Goal: Information Seeking & Learning: Understand process/instructions

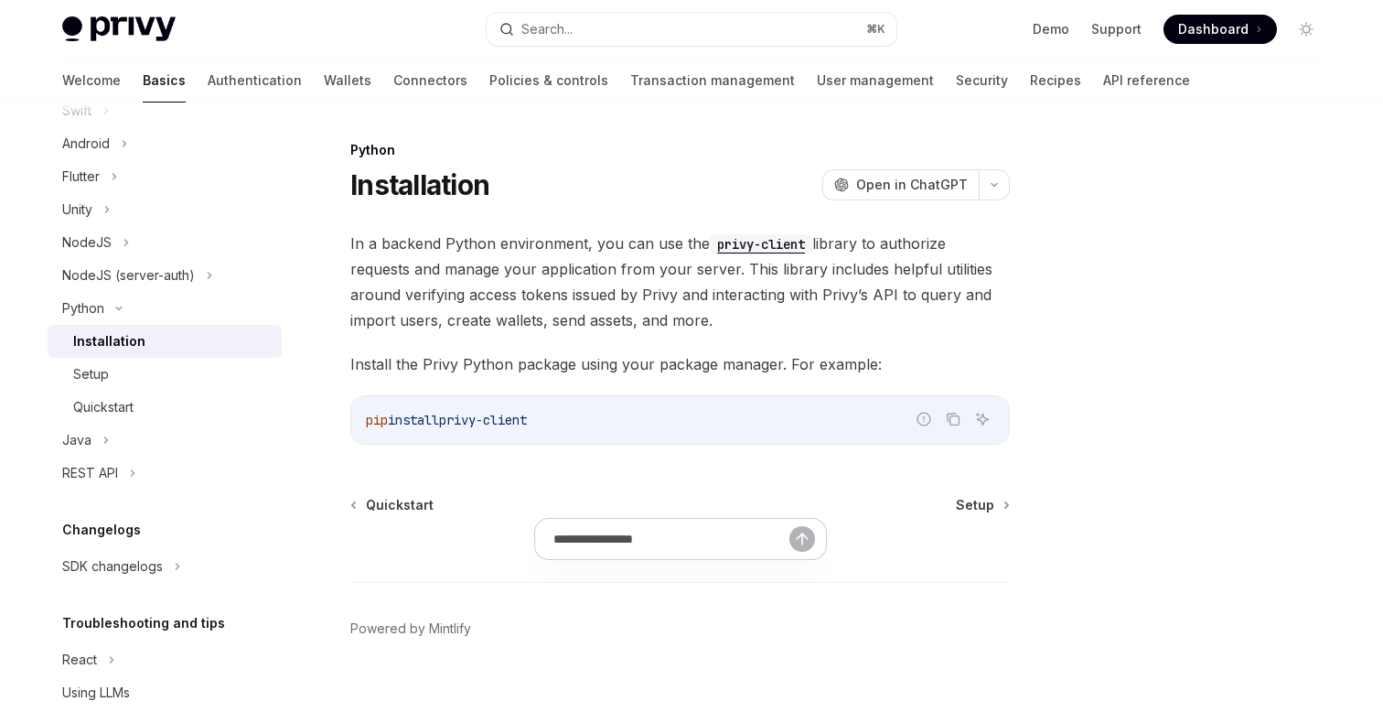
scroll to position [337, 0]
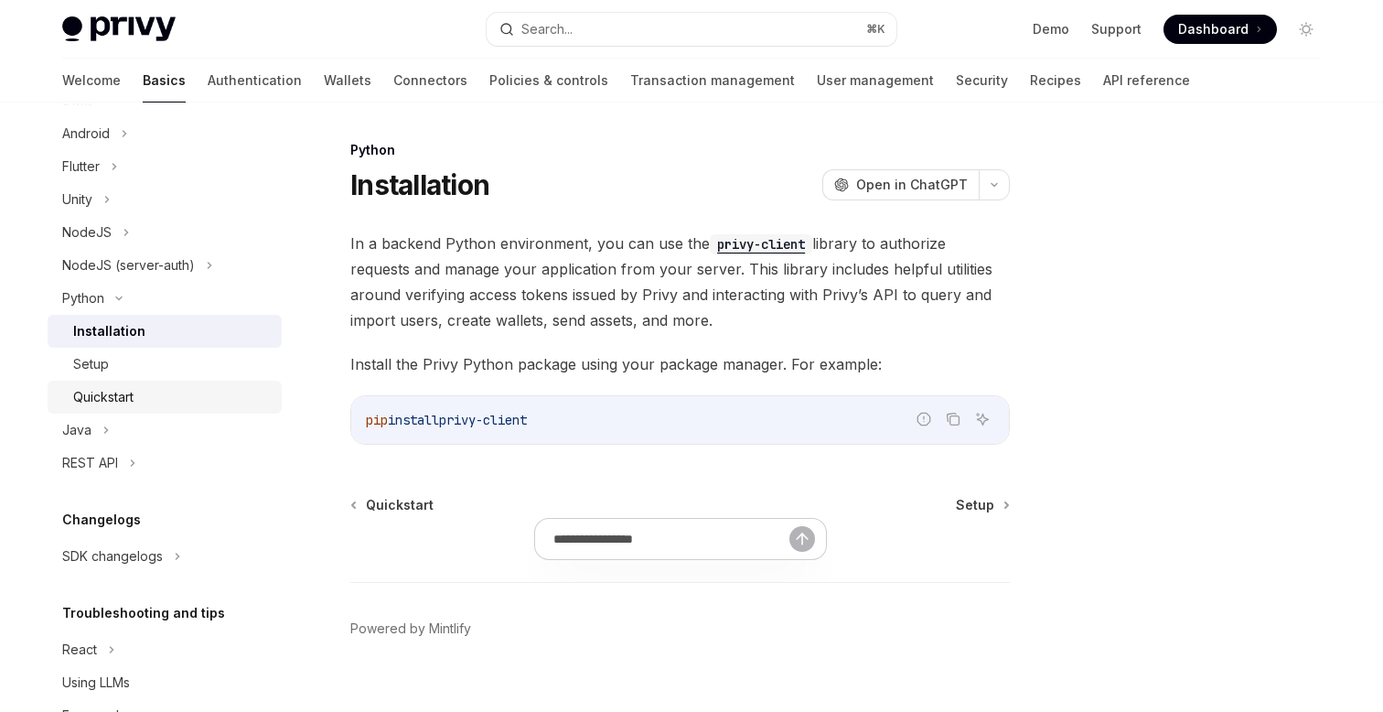
click at [113, 391] on div "Quickstart" at bounding box center [103, 397] width 60 height 22
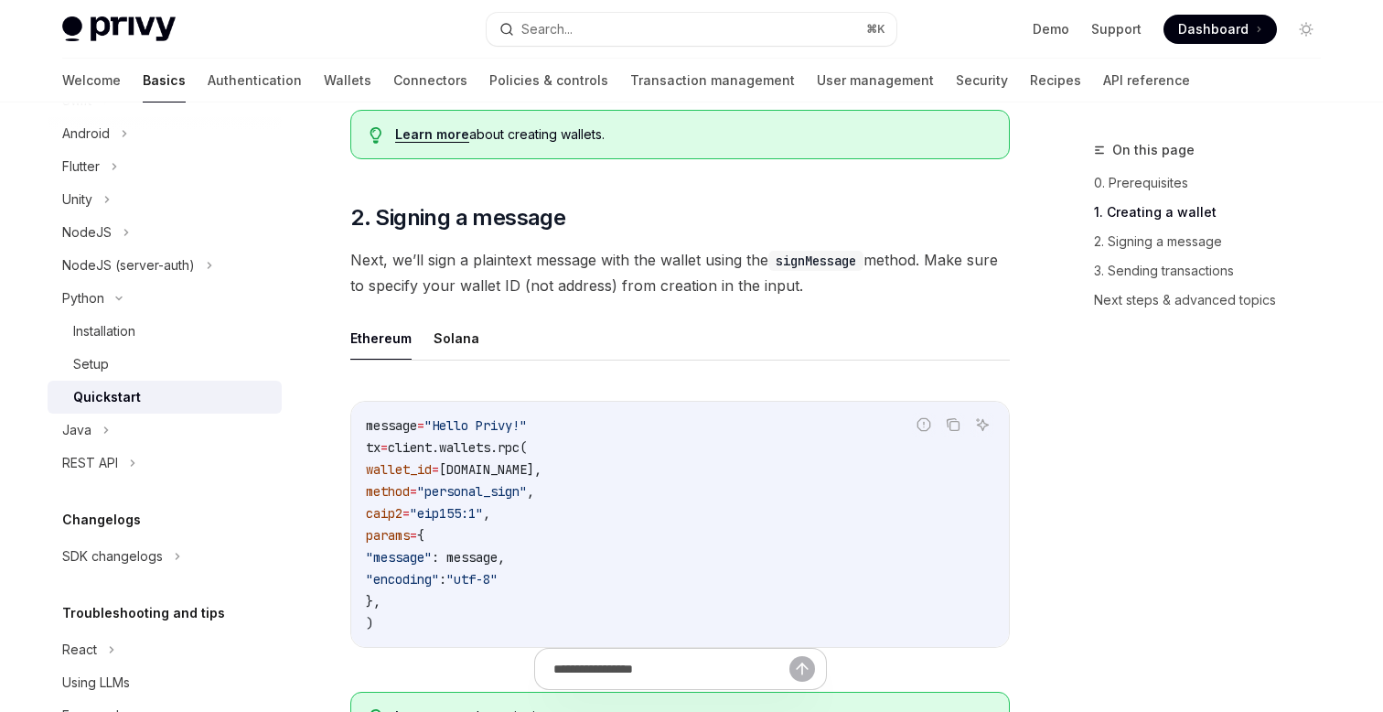
scroll to position [614, 0]
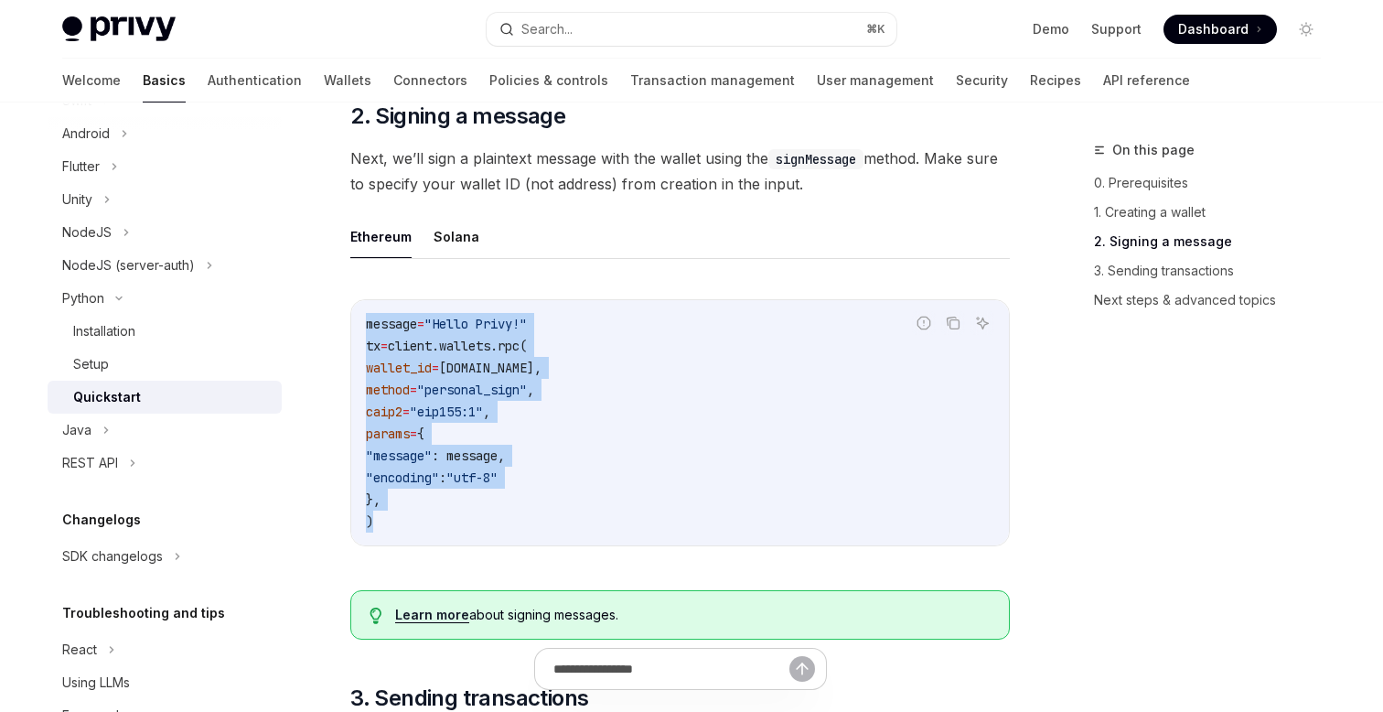
drag, startPoint x: 408, startPoint y: 525, endPoint x: 352, endPoint y: 325, distance: 207.9
click at [352, 325] on div "message = "Hello Privy!" tx = client.wallets.rpc( wallet_id = [DOMAIN_NAME], me…" at bounding box center [680, 422] width 658 height 245
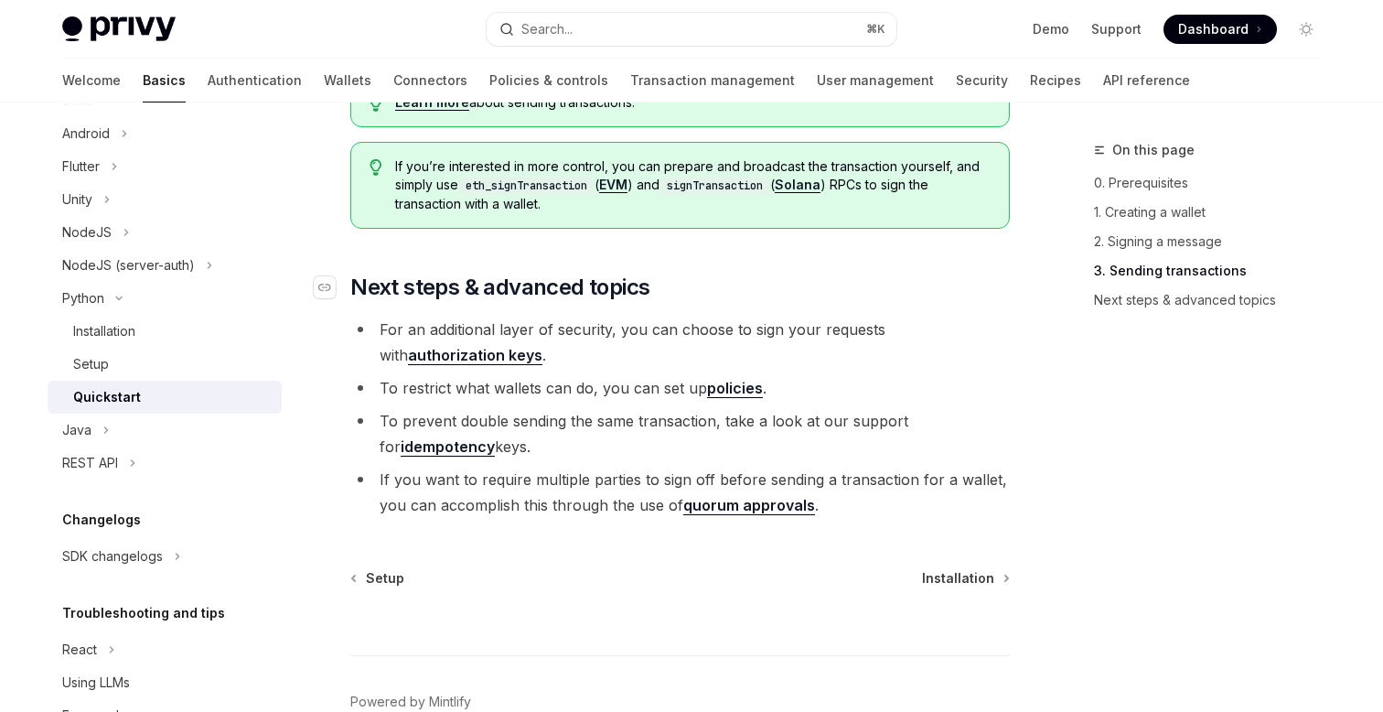
scroll to position [2055, 0]
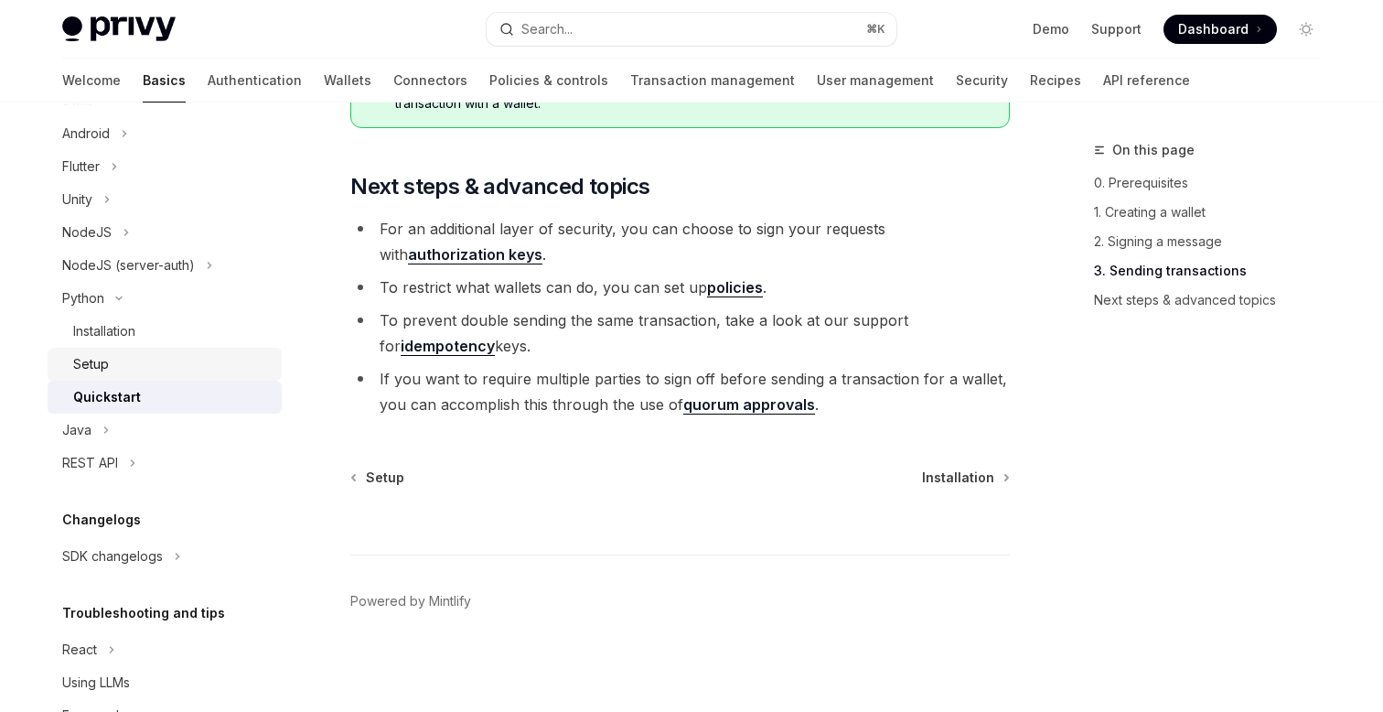
click at [131, 366] on div "Setup" at bounding box center [172, 364] width 198 height 22
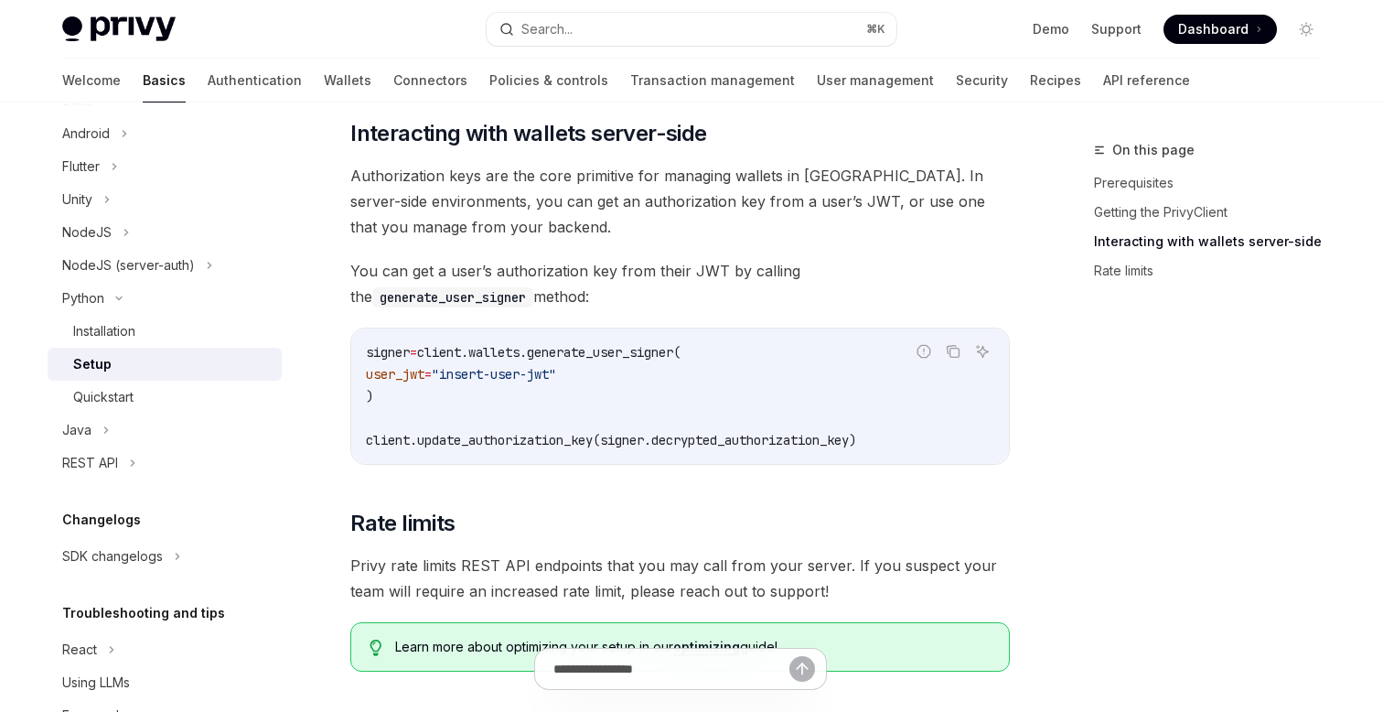
scroll to position [954, 0]
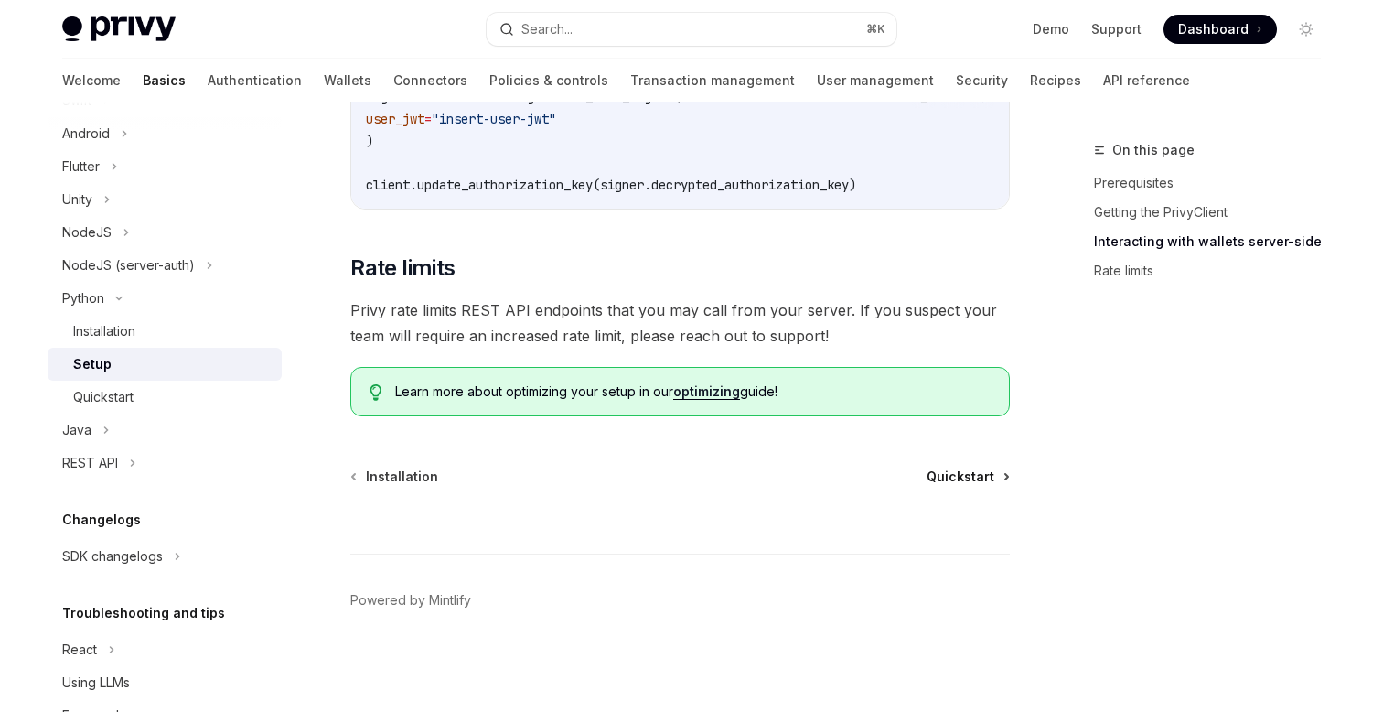
click at [958, 473] on span "Quickstart" at bounding box center [960, 476] width 68 height 18
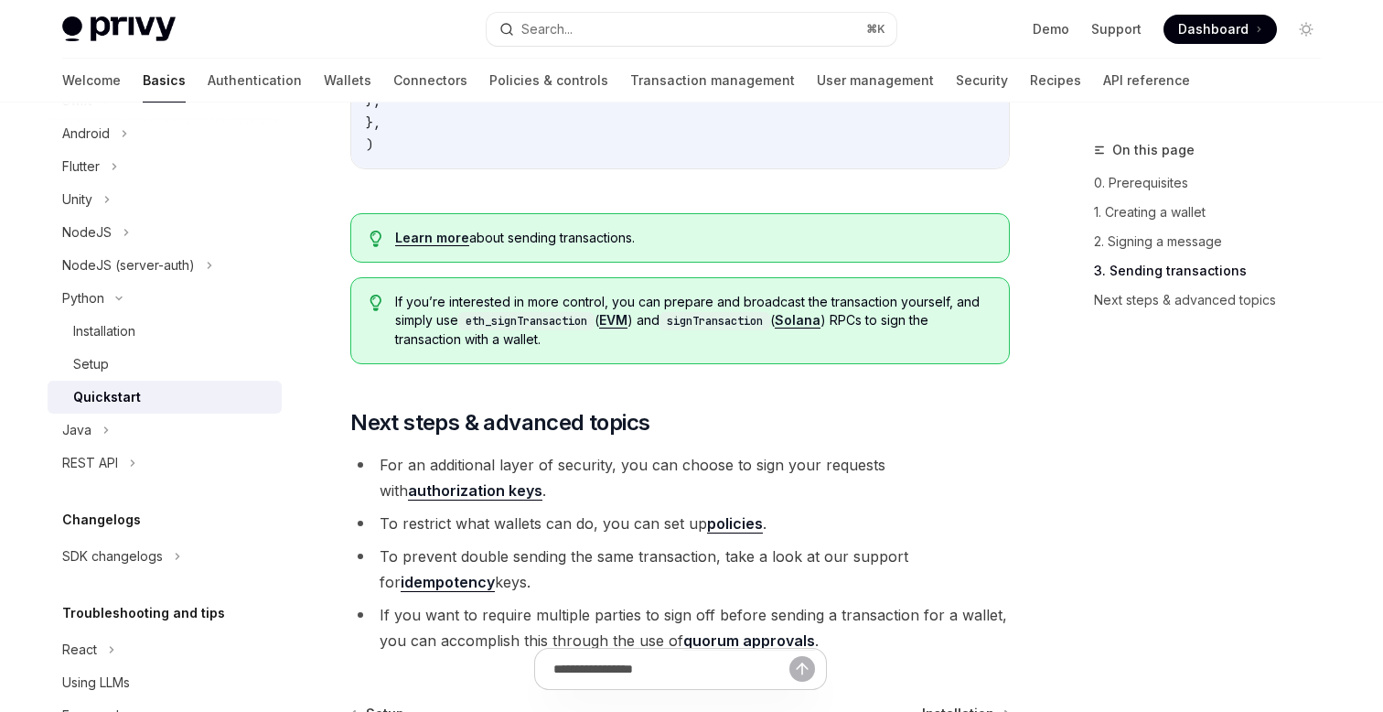
scroll to position [1816, 0]
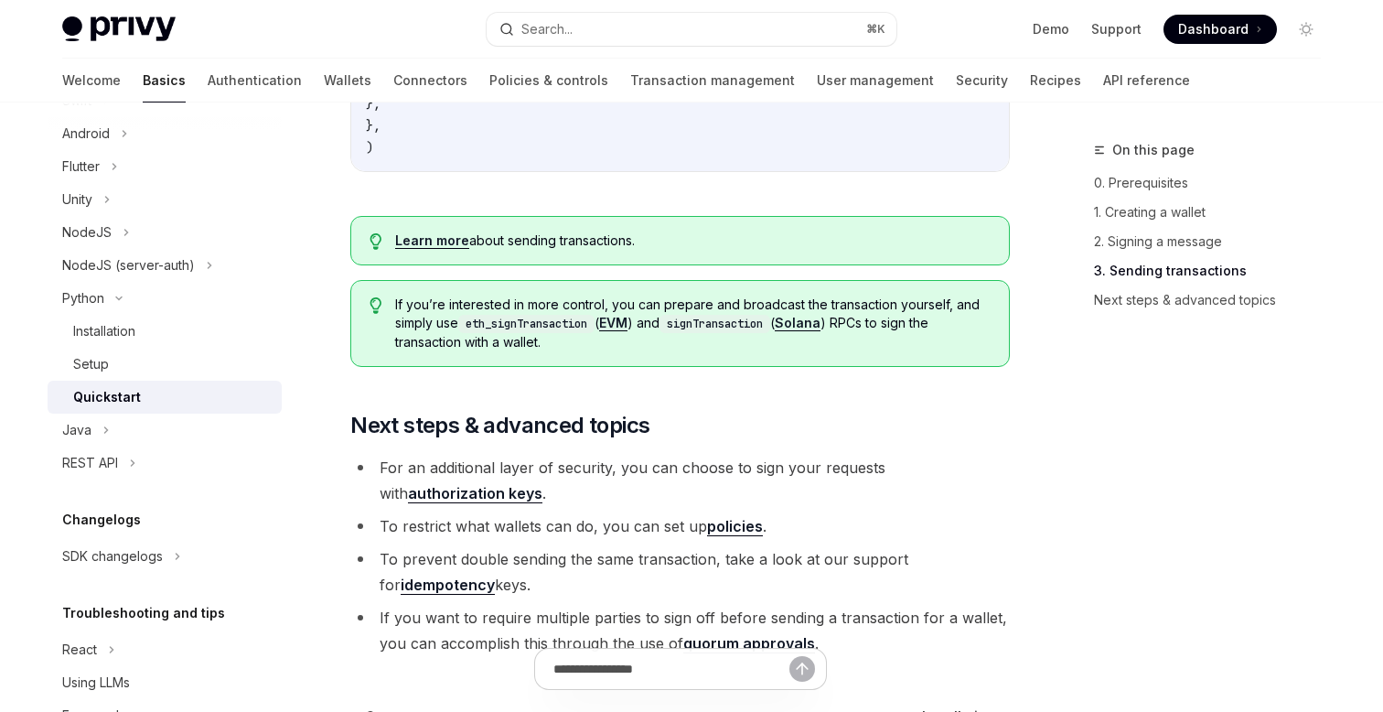
click at [542, 484] on link "authorization keys" at bounding box center [475, 493] width 134 height 19
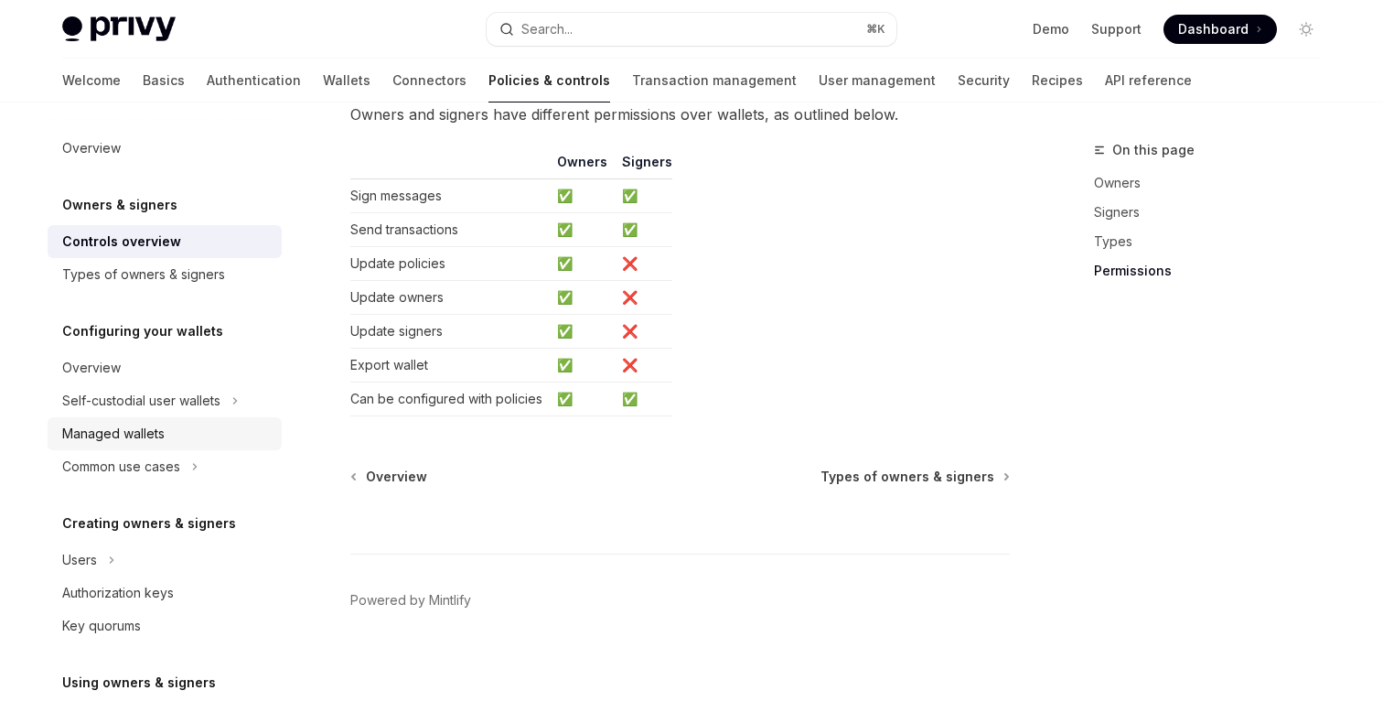
scroll to position [576, 0]
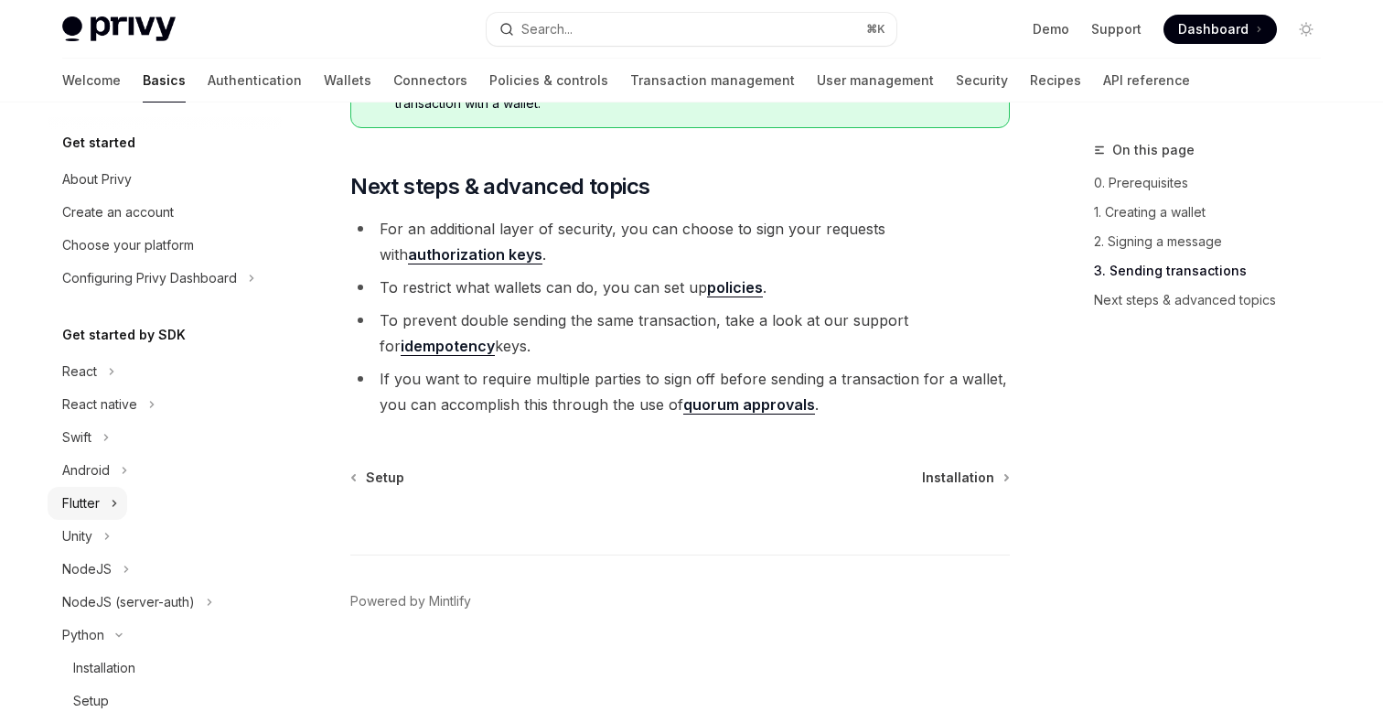
scroll to position [71, 0]
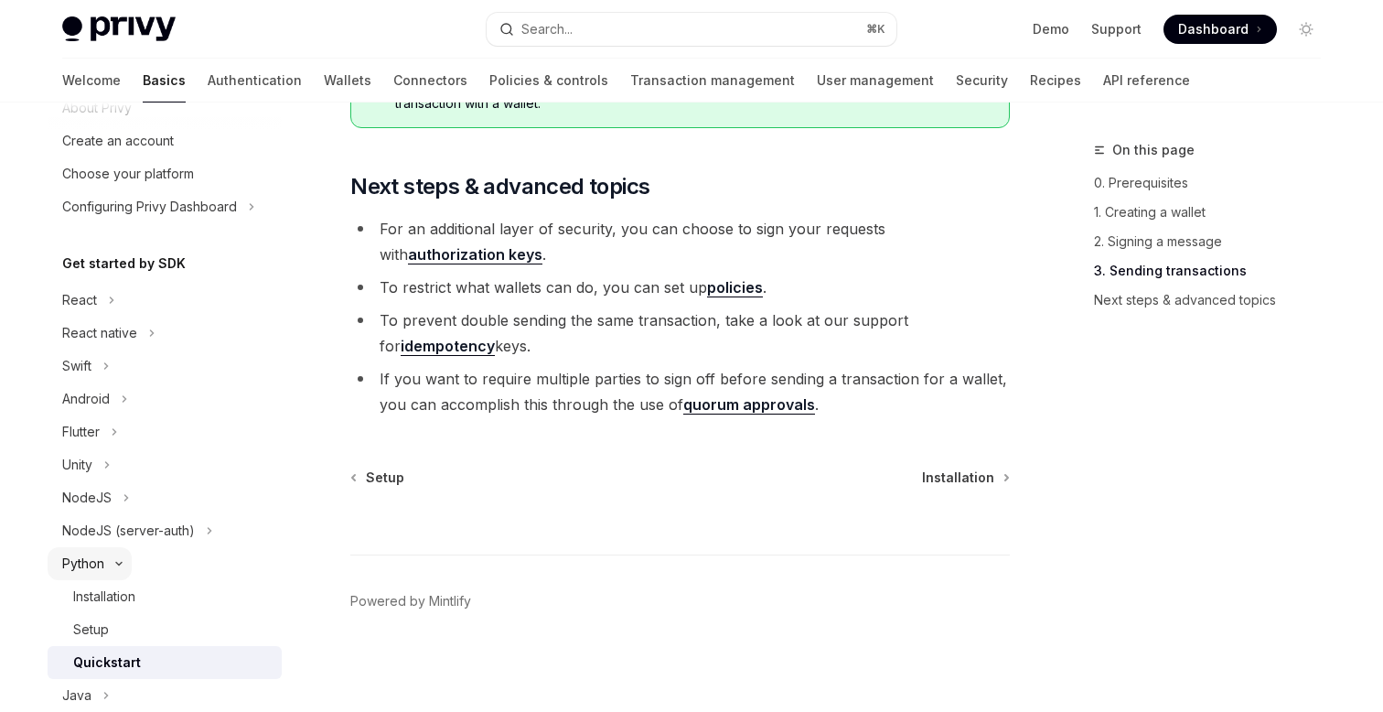
click at [100, 558] on div "Python" at bounding box center [83, 563] width 42 height 22
click at [103, 587] on div "Installation" at bounding box center [104, 596] width 62 height 22
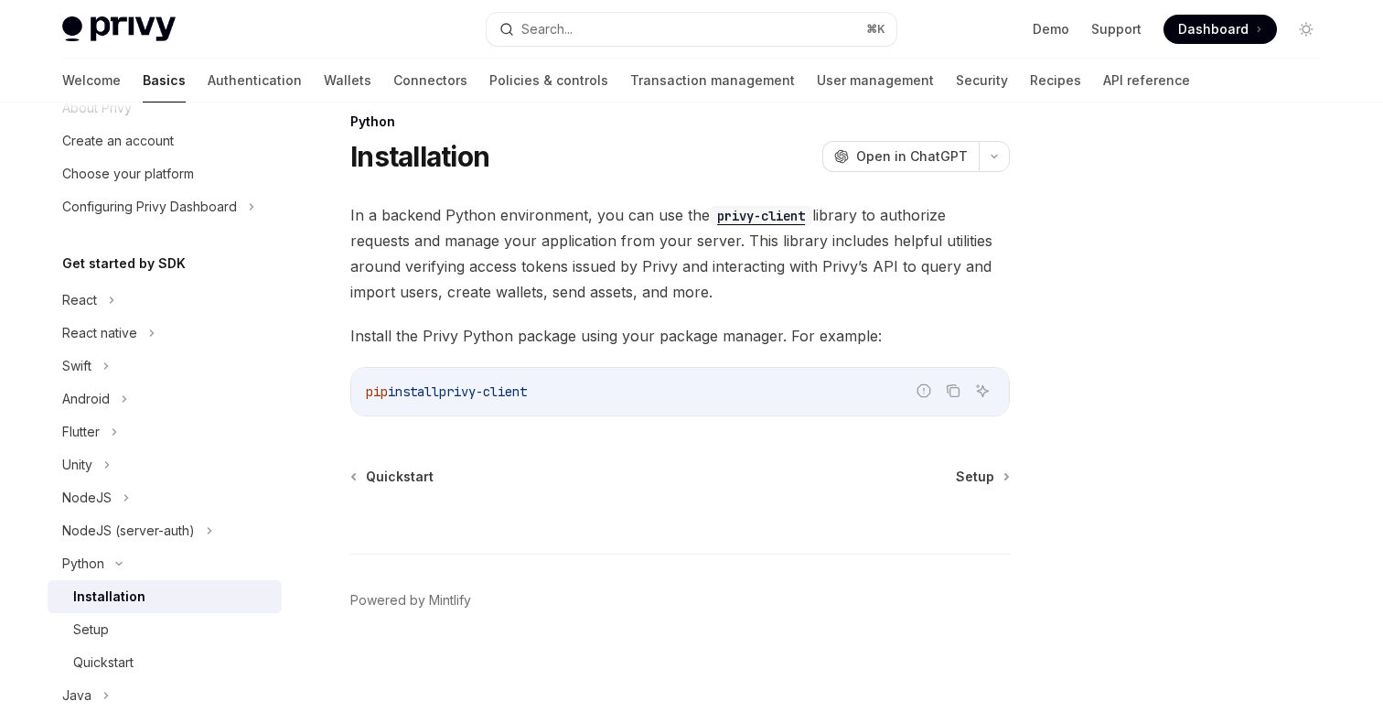
click at [994, 491] on div at bounding box center [679, 520] width 659 height 68
click at [983, 486] on div at bounding box center [679, 520] width 659 height 68
click at [972, 476] on span "Setup" at bounding box center [975, 476] width 38 height 18
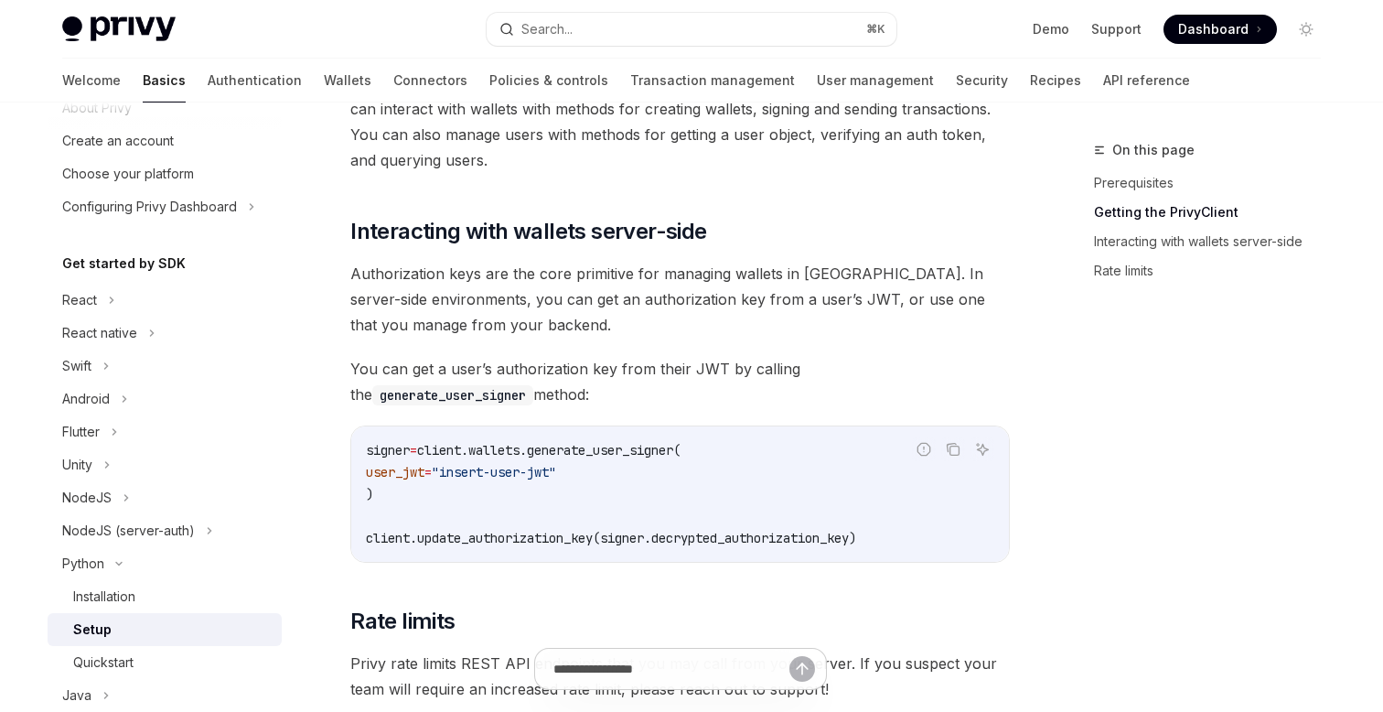
scroll to position [604, 0]
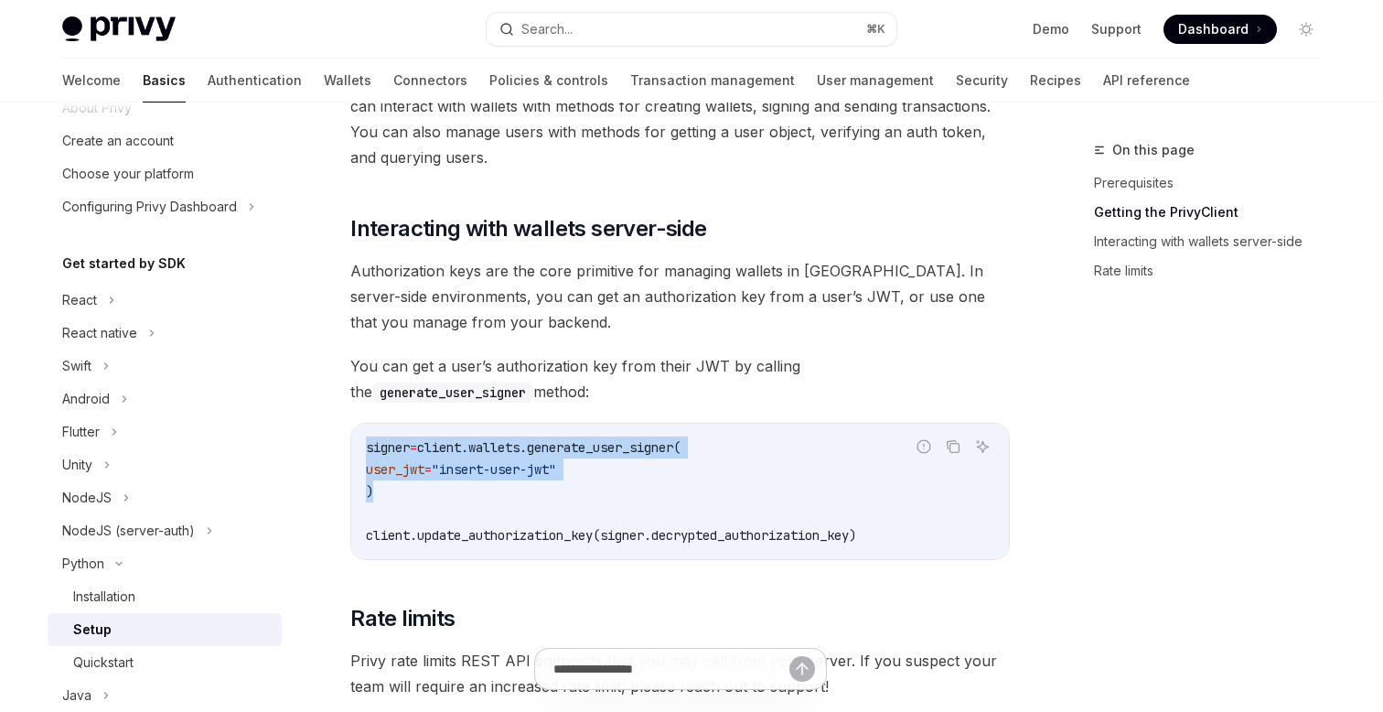
drag, startPoint x: 397, startPoint y: 500, endPoint x: 347, endPoint y: 439, distance: 79.3
click at [347, 439] on div "Python Setup OpenAI Open in ChatGPT OpenAI Open in ChatGPT ​ Prerequisites Befo…" at bounding box center [509, 298] width 1010 height 1526
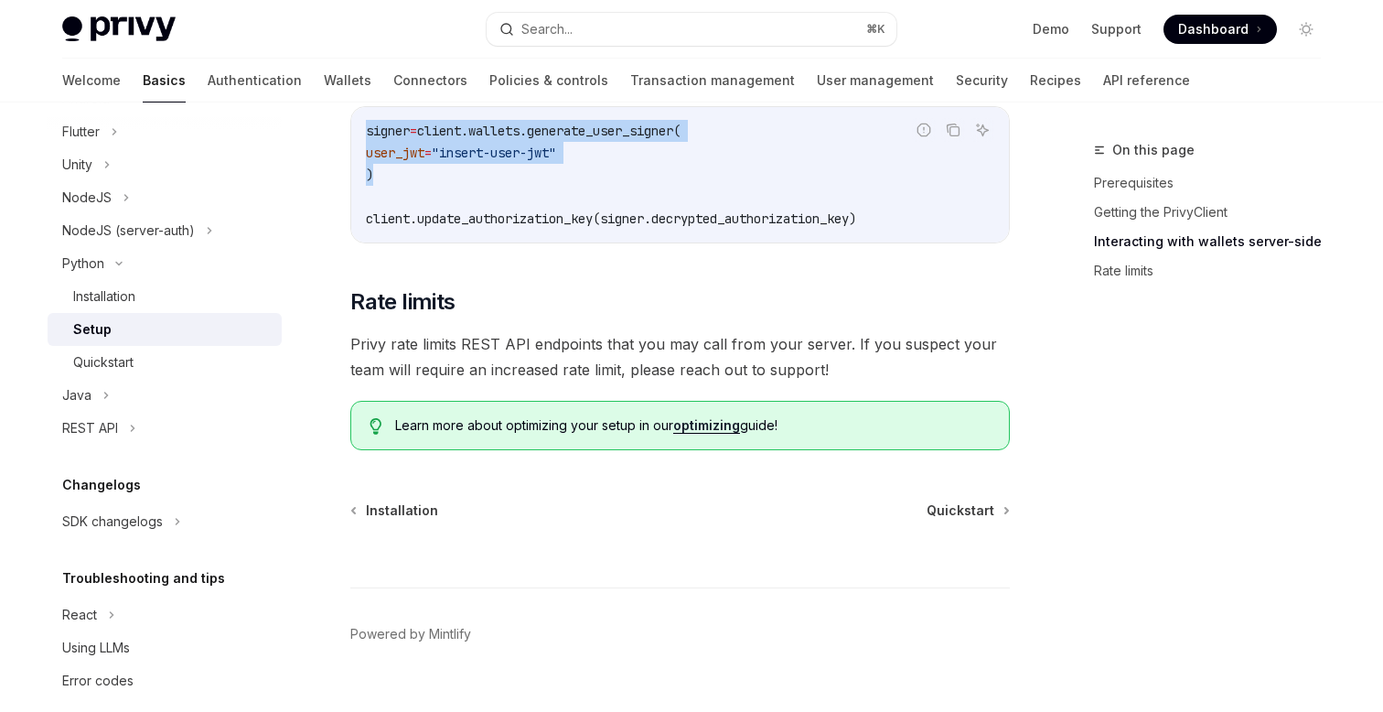
scroll to position [391, 0]
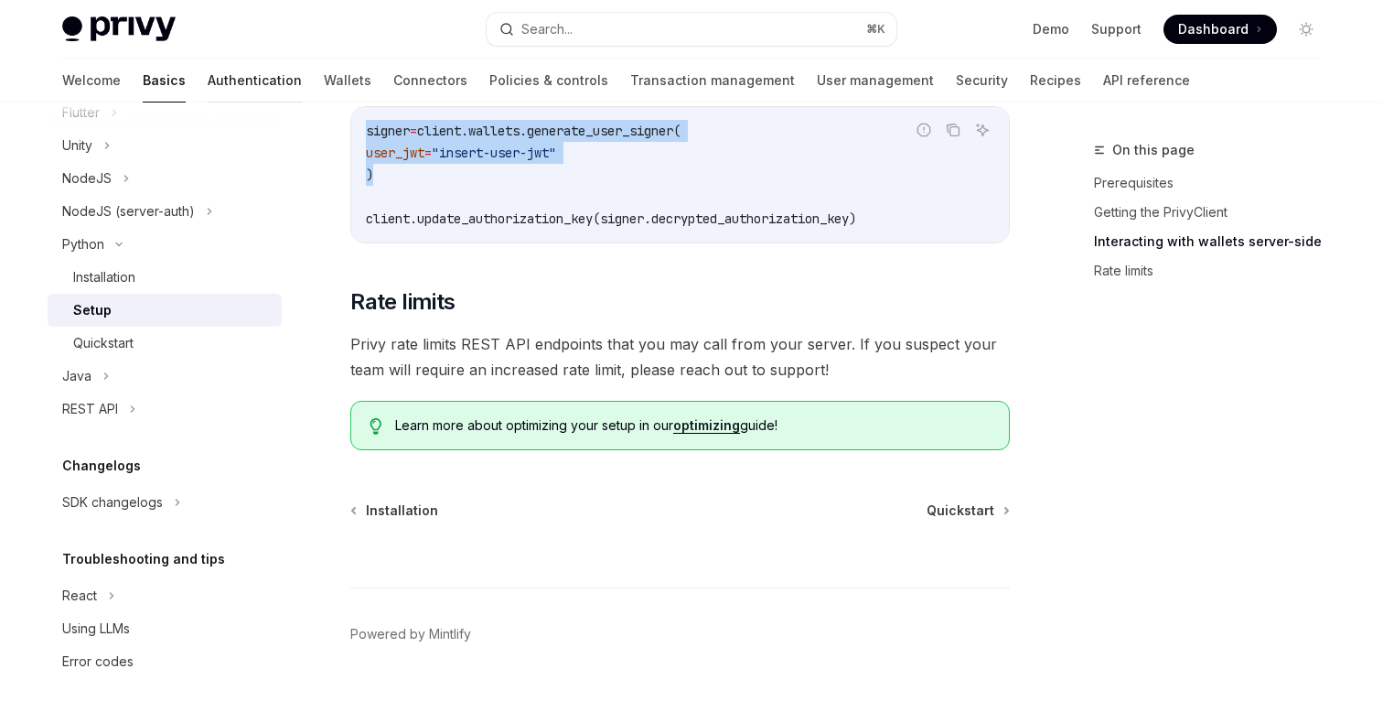
click at [208, 74] on link "Authentication" at bounding box center [255, 81] width 94 height 44
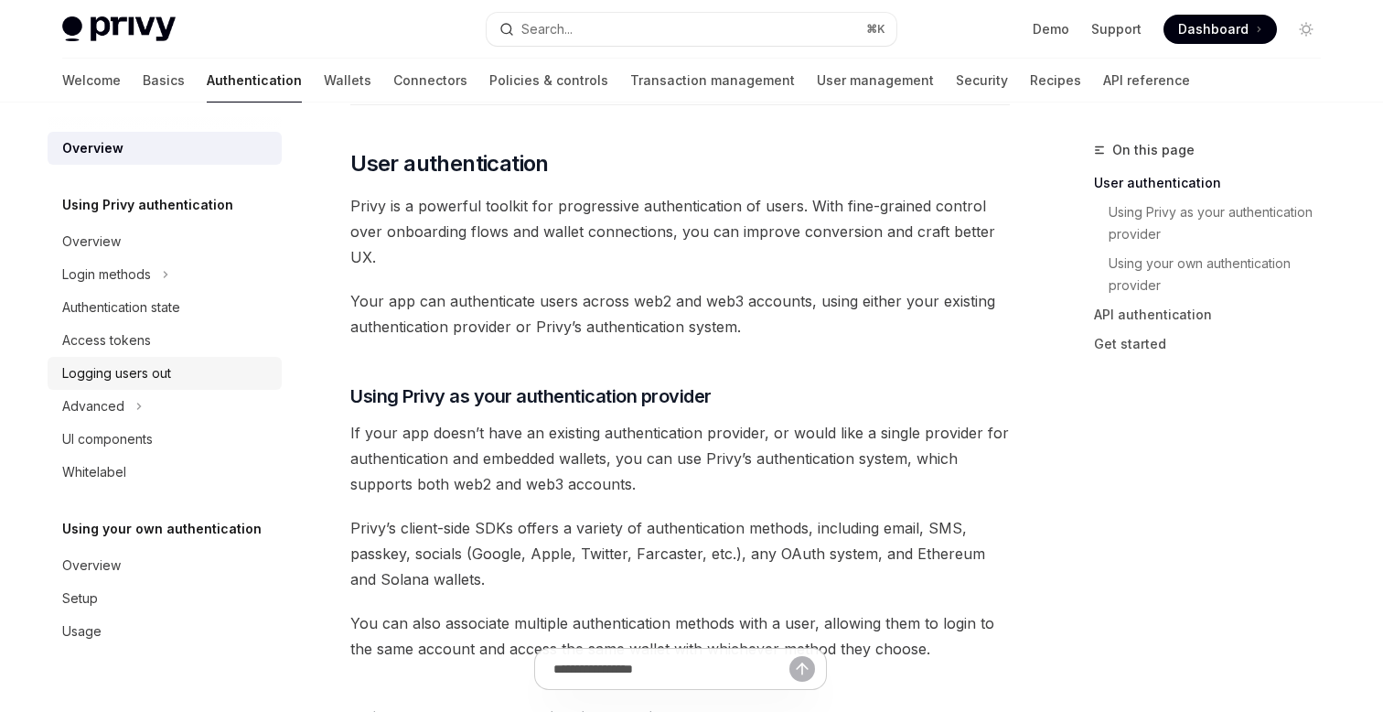
scroll to position [585, 0]
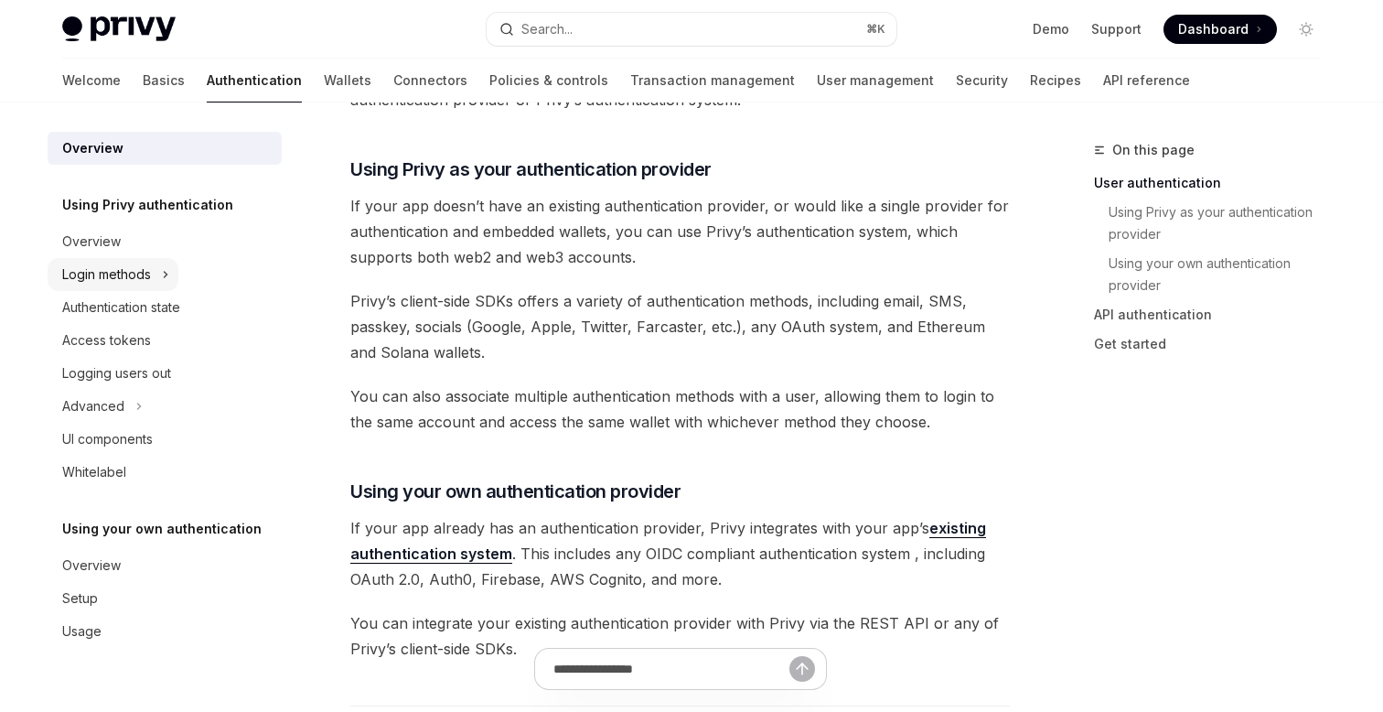
click at [141, 271] on div "Login methods" at bounding box center [106, 274] width 89 height 22
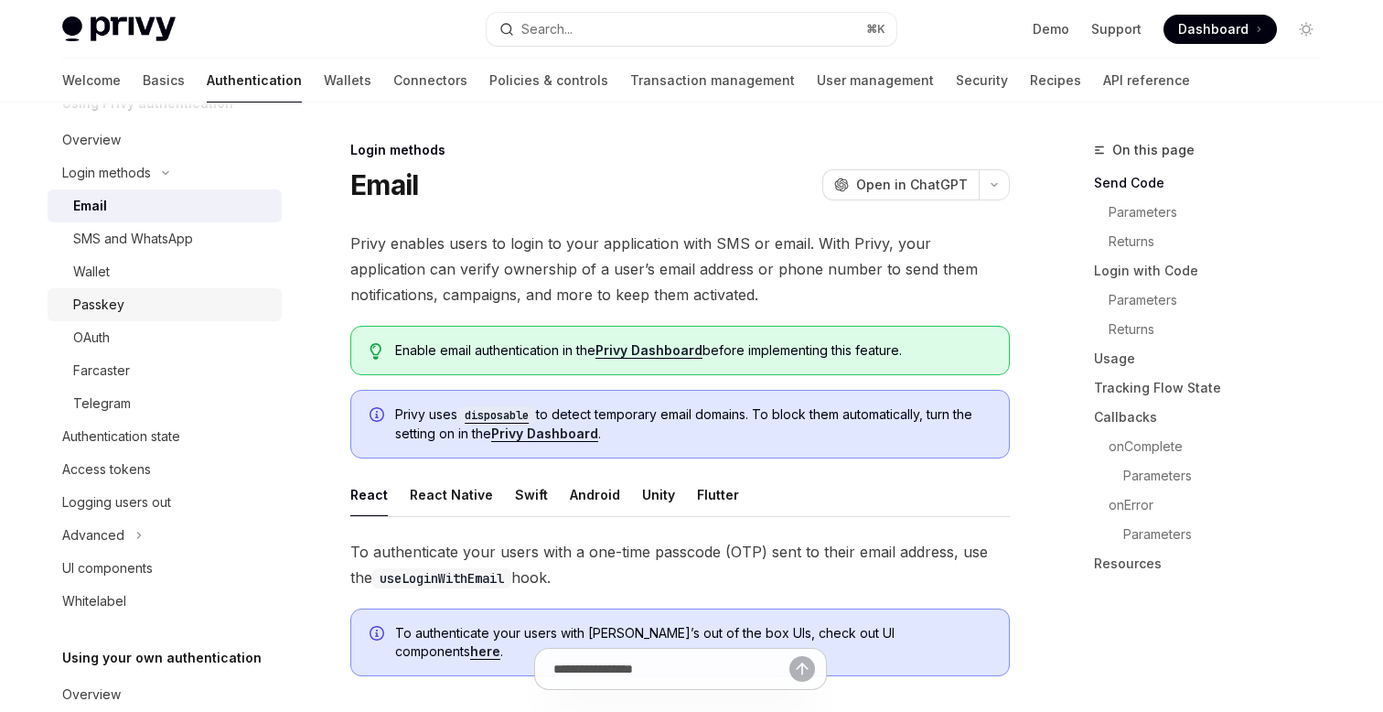
scroll to position [157, 0]
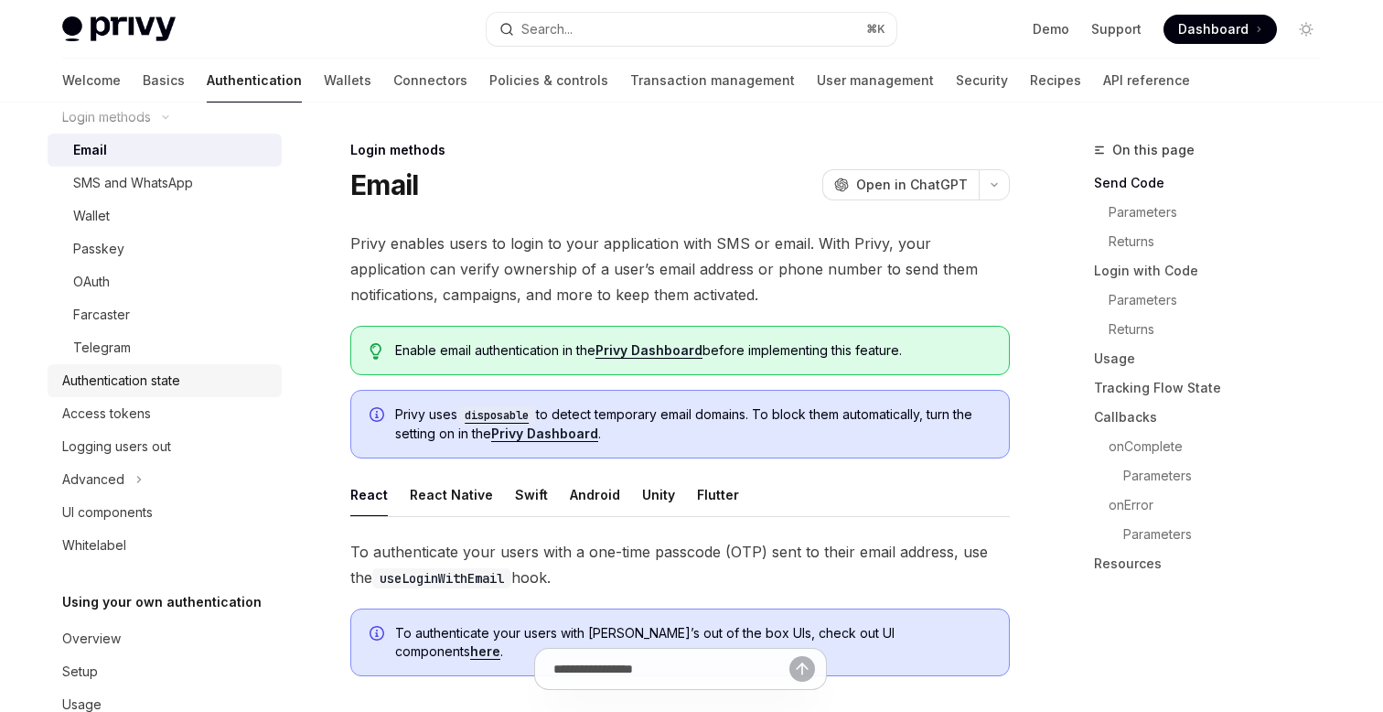
click at [137, 370] on div "Authentication state" at bounding box center [121, 380] width 118 height 22
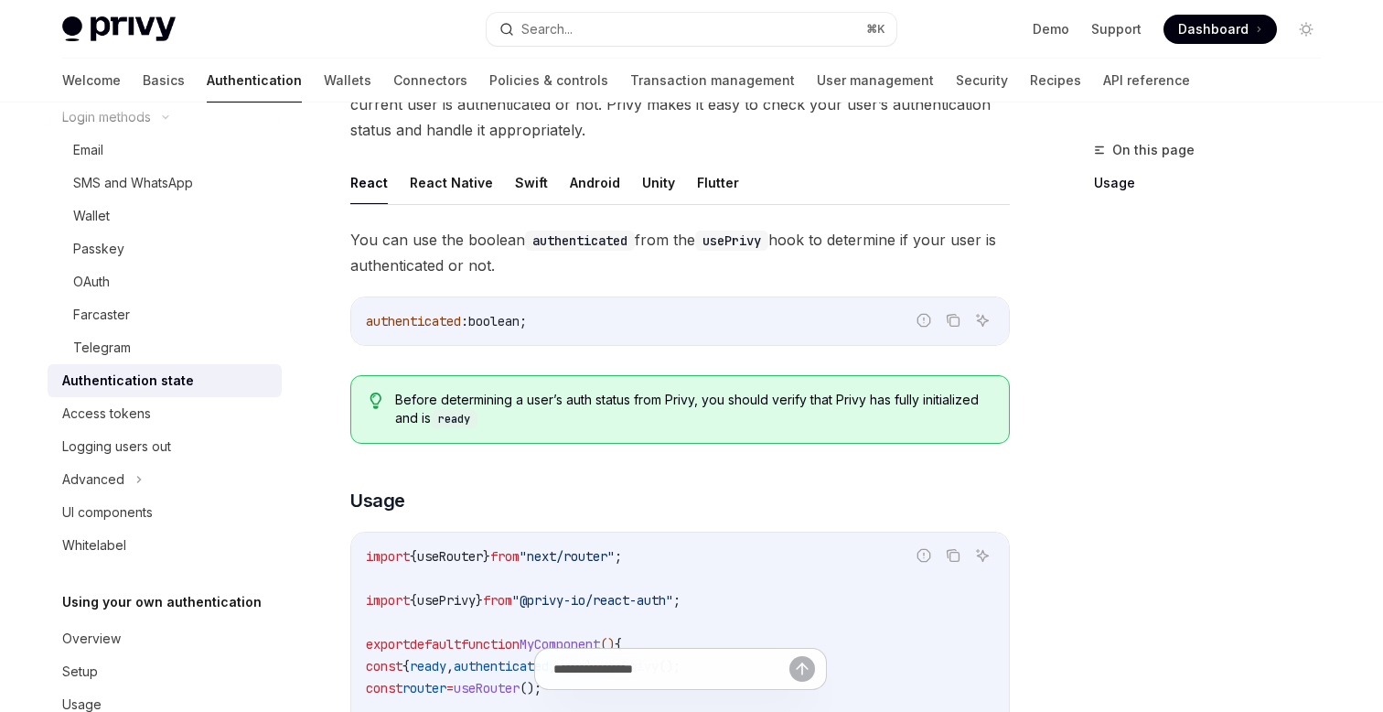
scroll to position [161, 0]
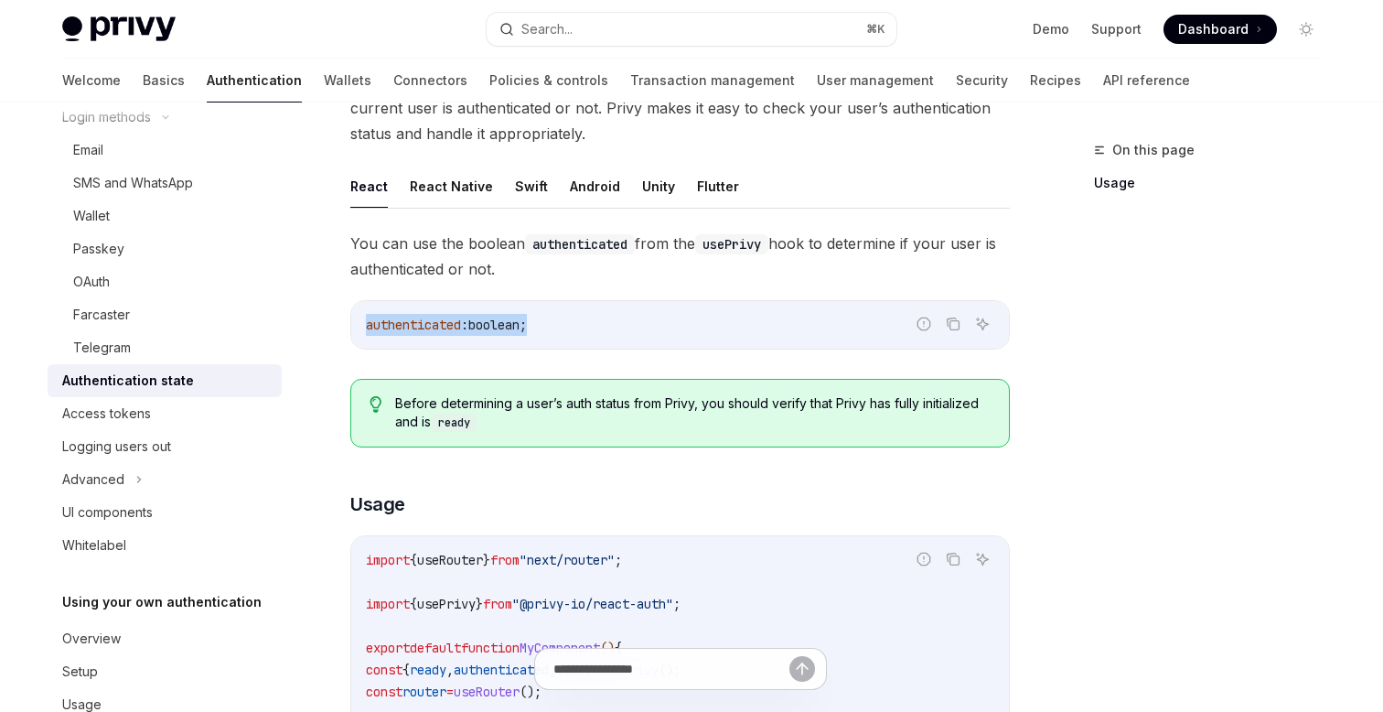
drag, startPoint x: 577, startPoint y: 312, endPoint x: 555, endPoint y: 321, distance: 23.8
click at [555, 321] on div "authenticated : boolean ;" at bounding box center [680, 325] width 658 height 48
click at [481, 256] on span "You can use the boolean authenticated from the usePrivy hook to determine if yo…" at bounding box center [679, 255] width 659 height 51
drag, startPoint x: 532, startPoint y: 269, endPoint x: 333, endPoint y: 237, distance: 201.9
click at [333, 237] on div "Using Privy authentication Authentication state OpenAI Open in ChatGPT OpenAI O…" at bounding box center [509, 696] width 1010 height 1436
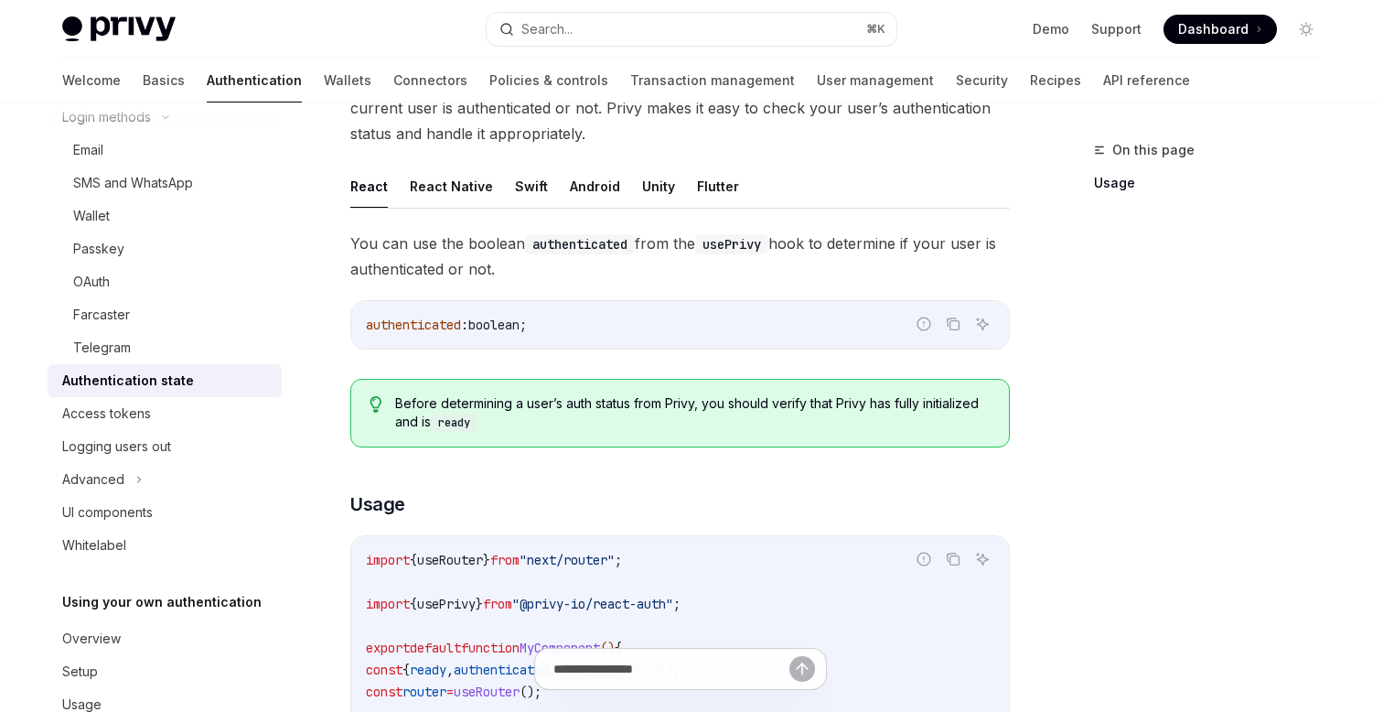
click at [594, 241] on code "authenticated" at bounding box center [580, 244] width 110 height 20
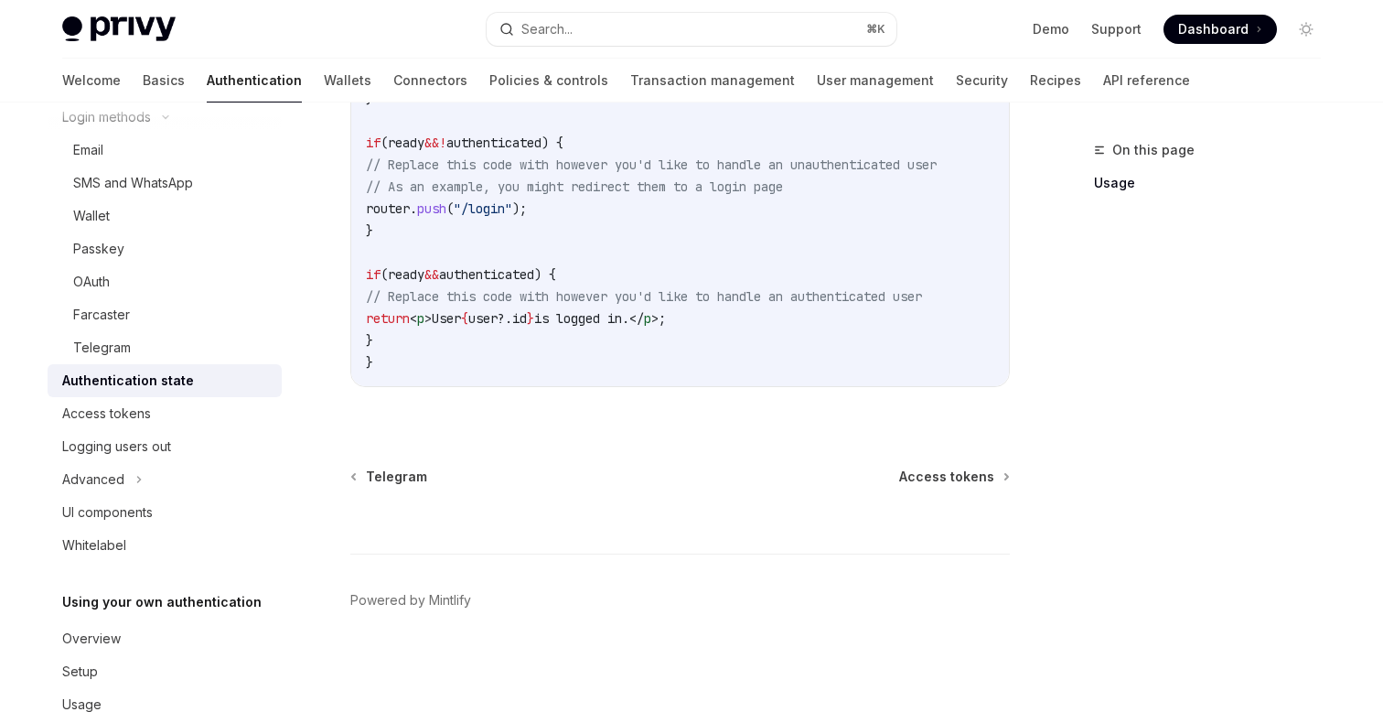
scroll to position [846, 0]
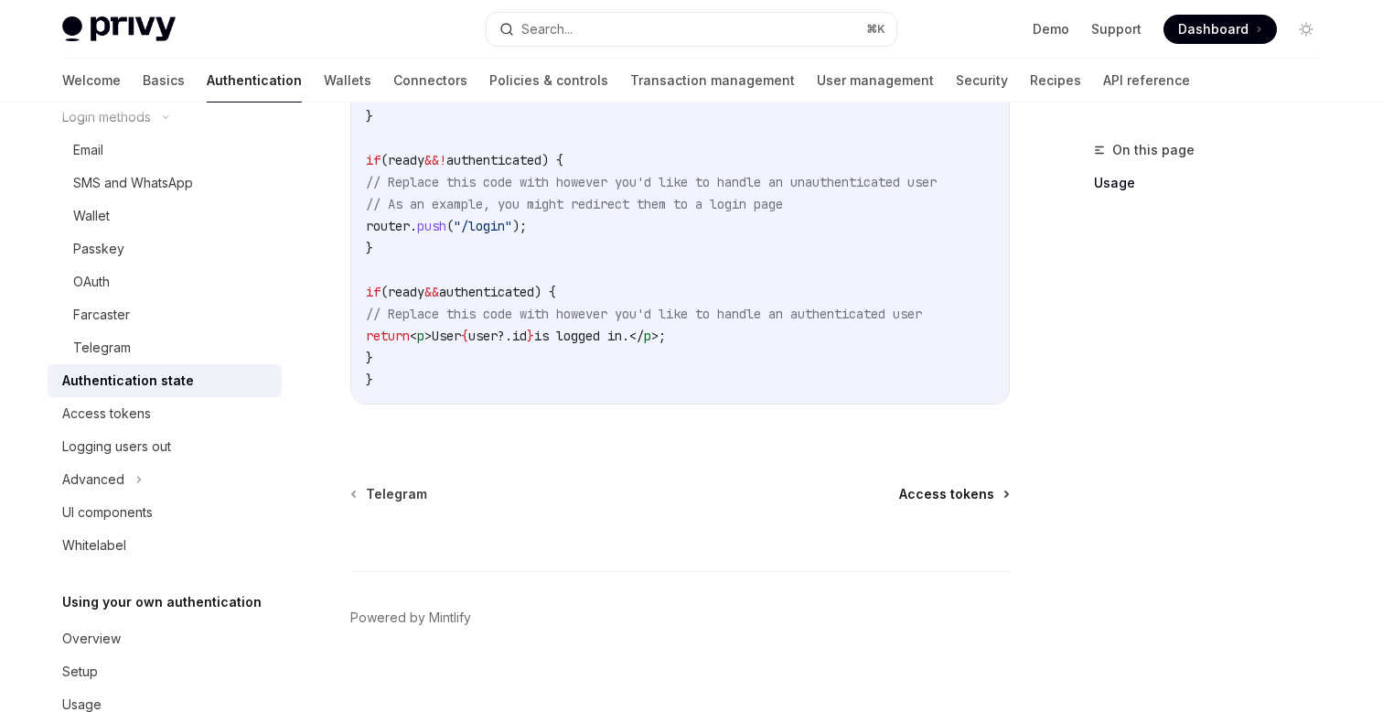
click at [939, 503] on span "Access tokens" at bounding box center [946, 494] width 95 height 18
type textarea "*"
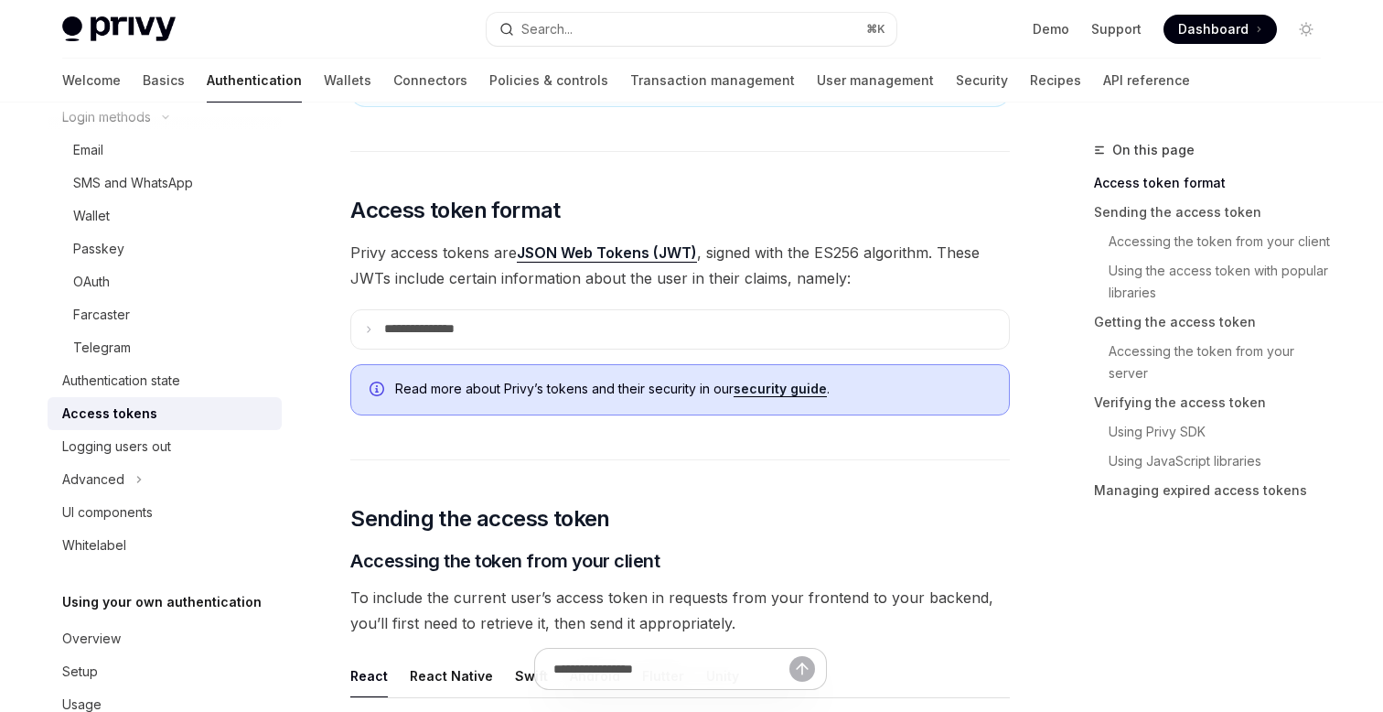
scroll to position [389, 0]
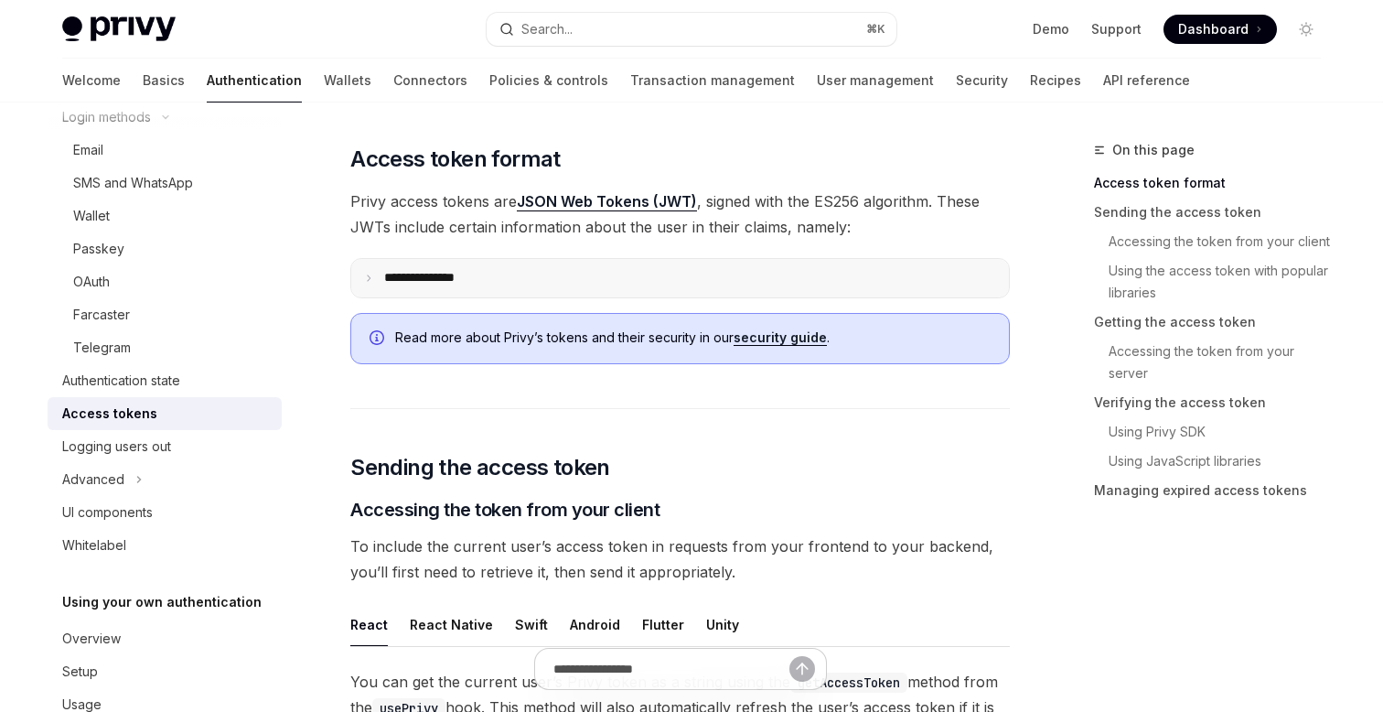
click at [717, 273] on summary "**********" at bounding box center [680, 278] width 658 height 38
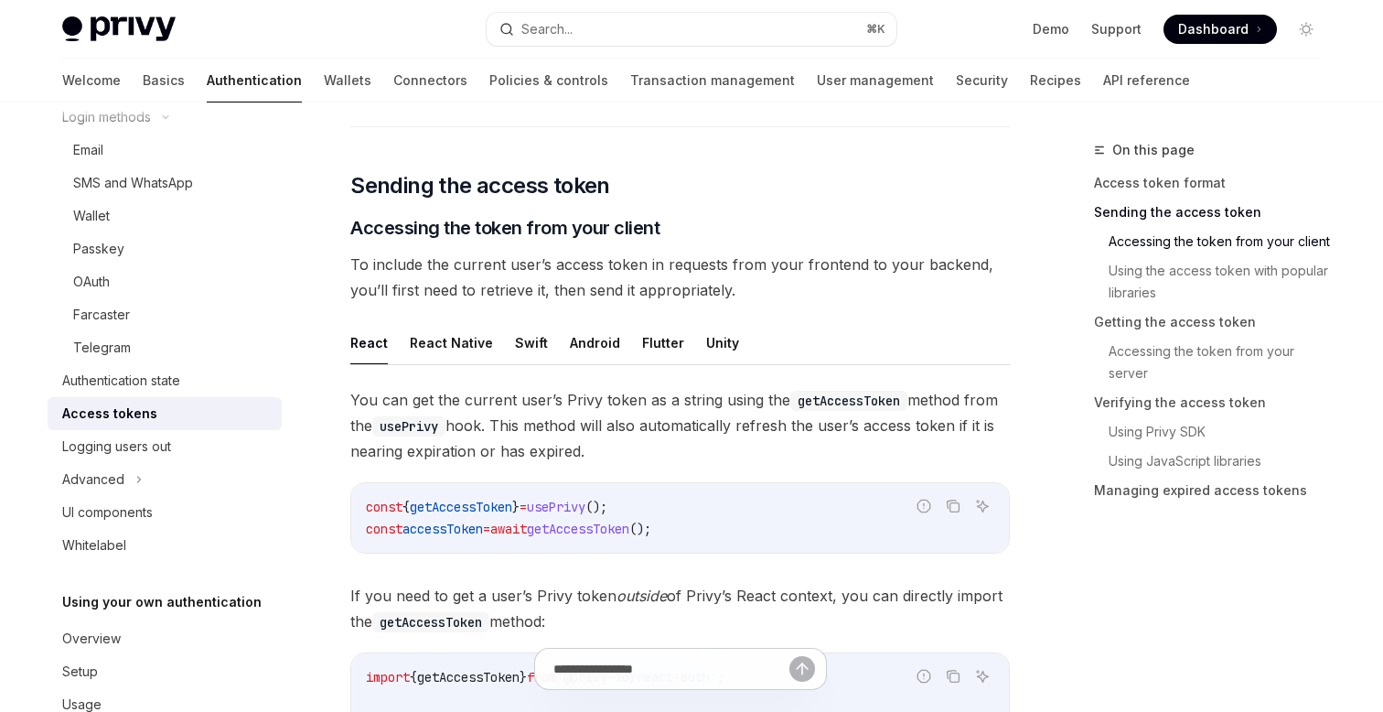
scroll to position [1281, 0]
